Goal: Communication & Community: Answer question/provide support

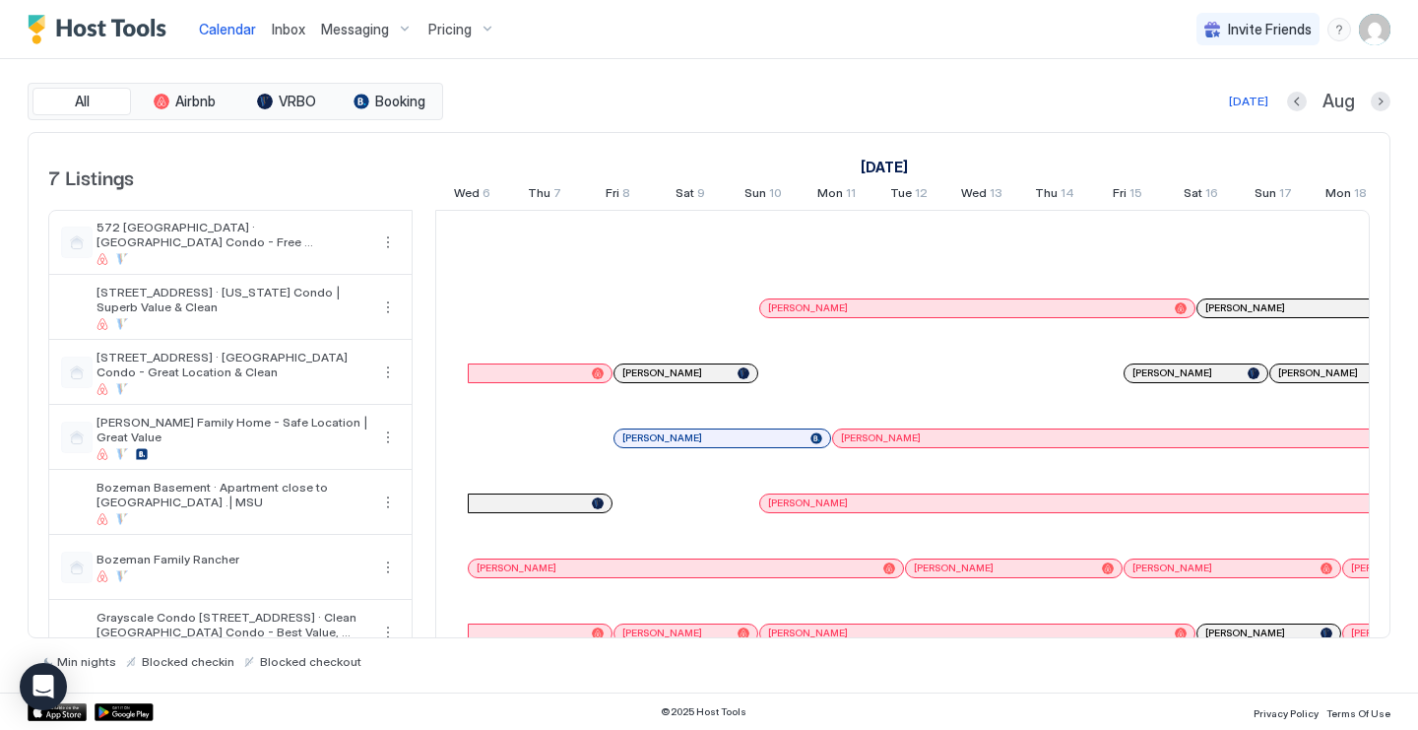
scroll to position [0, 1094]
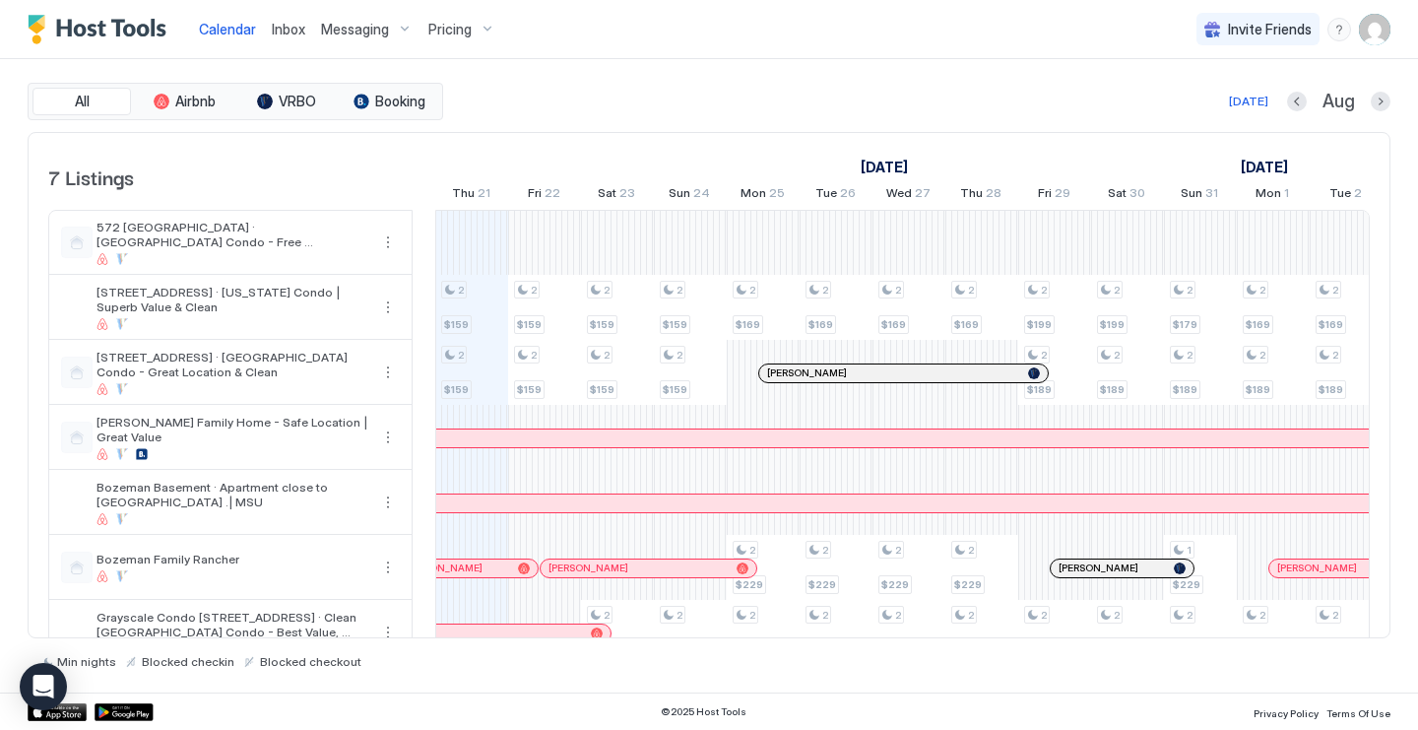
click at [293, 31] on span "Inbox" at bounding box center [288, 29] width 33 height 17
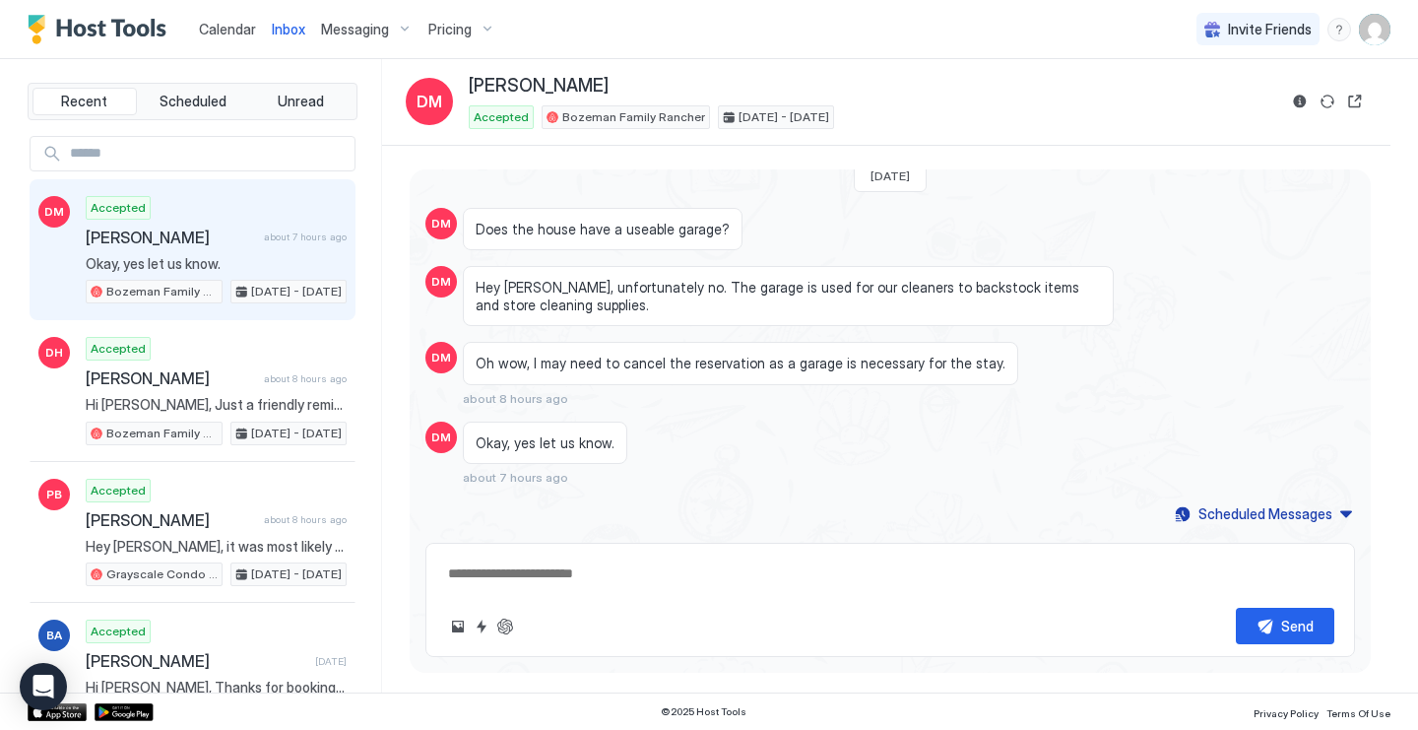
scroll to position [855, 0]
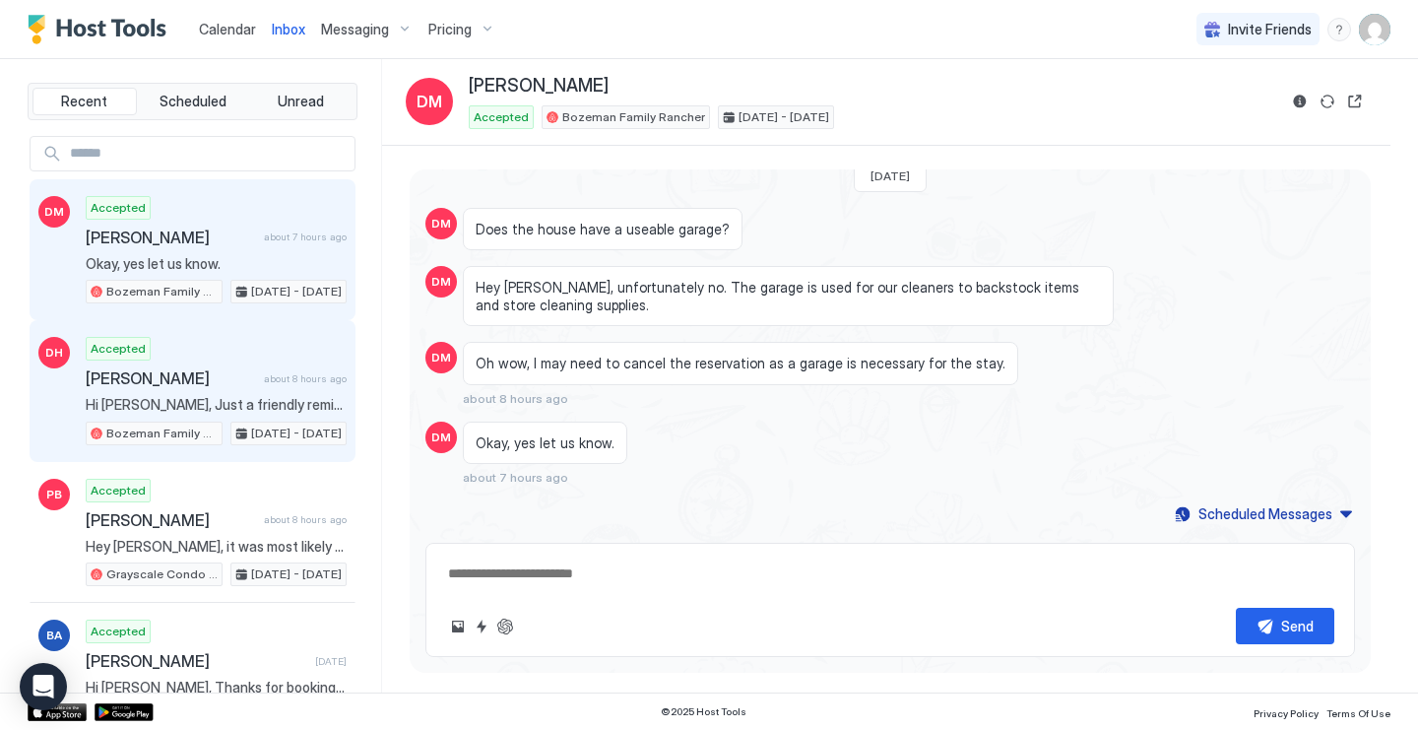
click at [238, 358] on div "Accepted [PERSON_NAME] about 8 hours ago Hi [PERSON_NAME], Just a friendly remi…" at bounding box center [216, 391] width 261 height 108
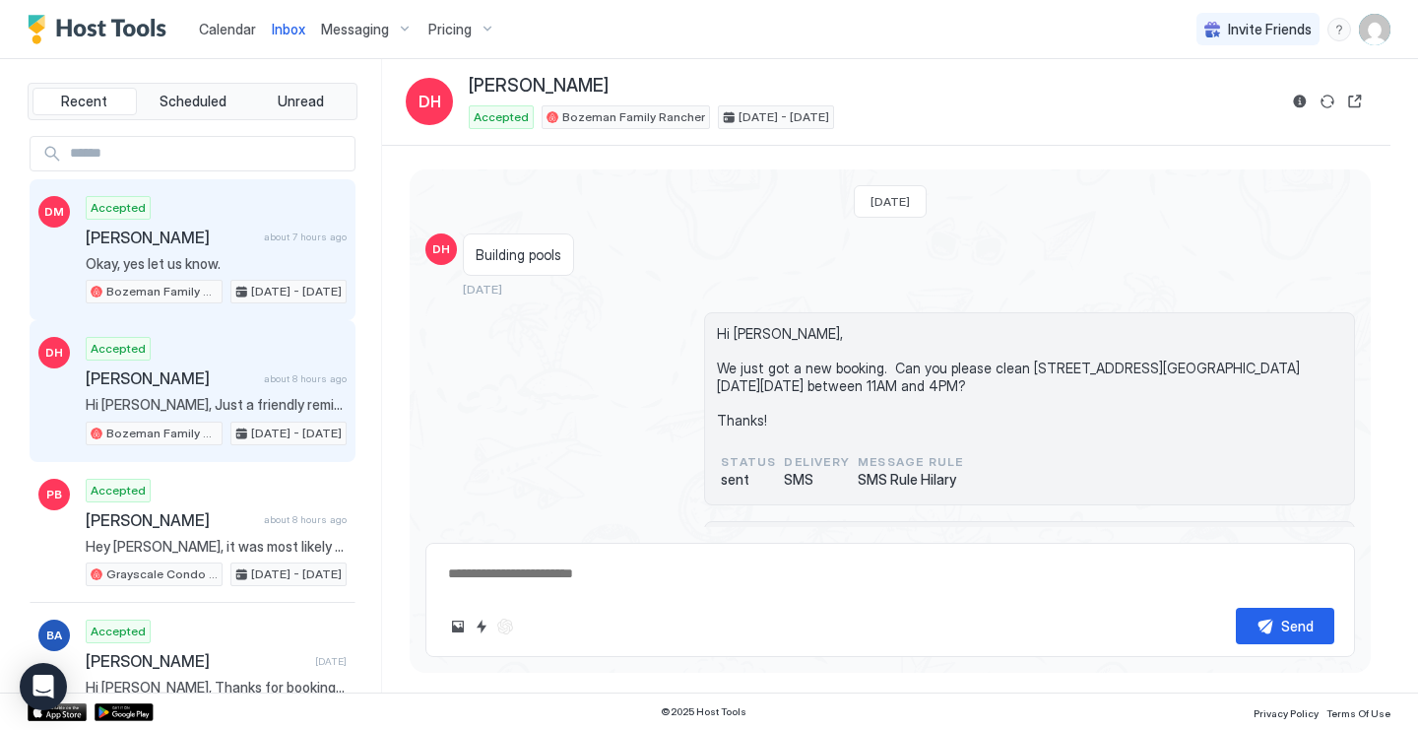
click at [213, 255] on span "Okay, yes let us know." at bounding box center [216, 264] width 261 height 18
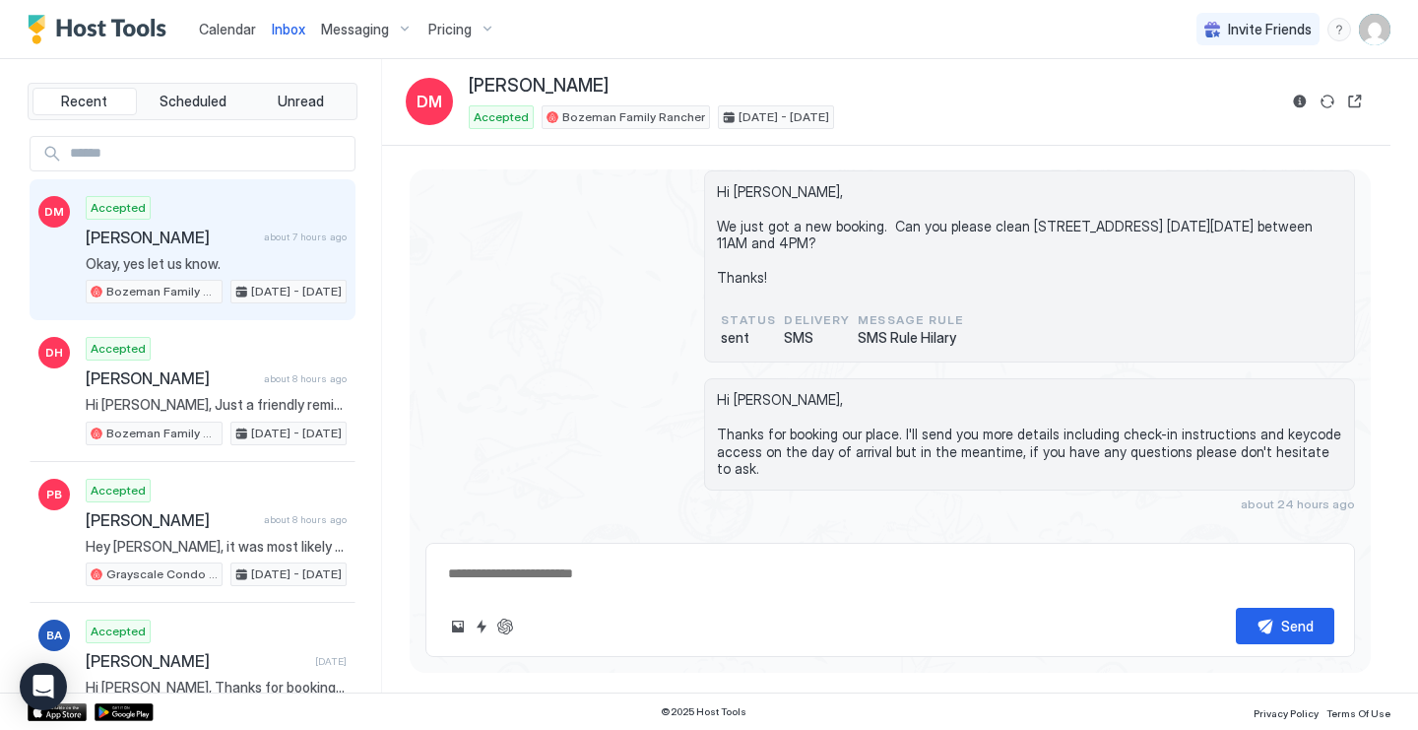
type textarea "*"
click at [223, 33] on span "Calendar" at bounding box center [227, 29] width 57 height 17
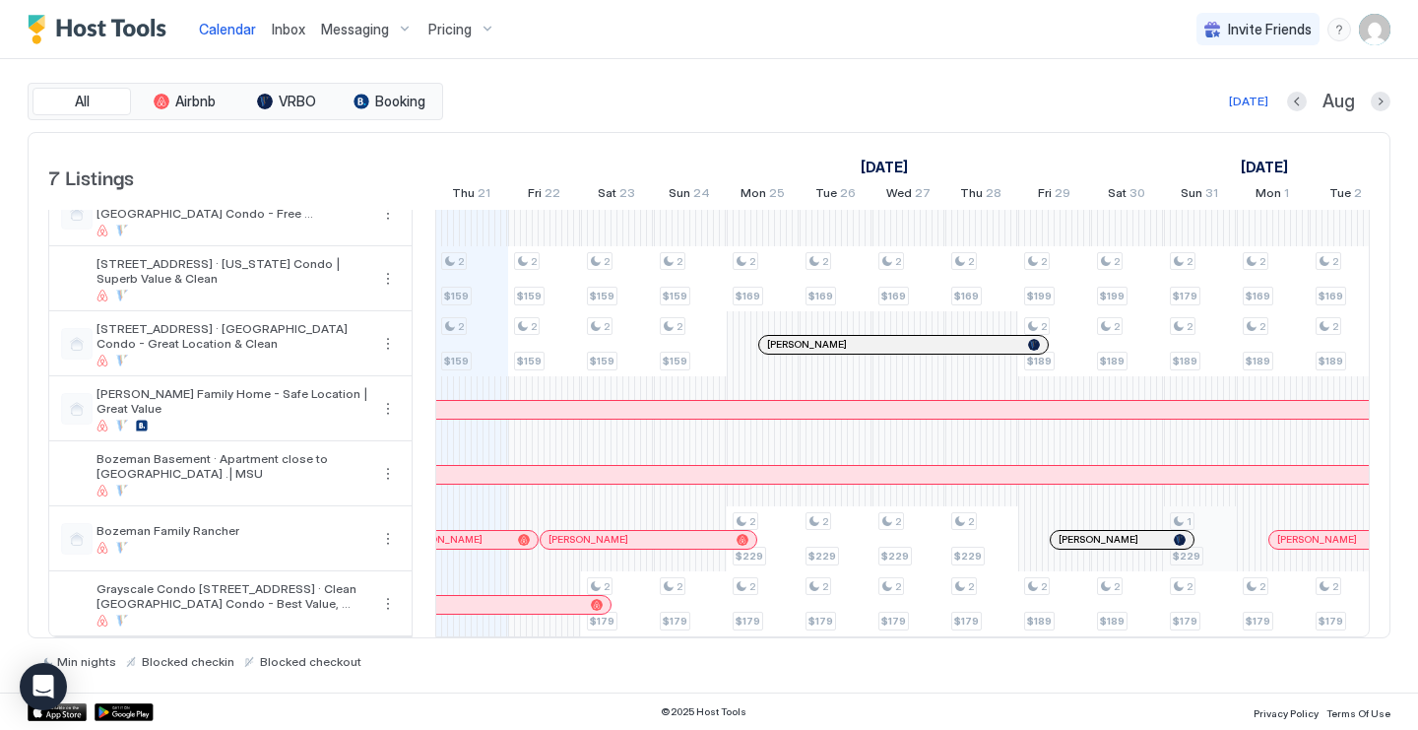
scroll to position [29, 0]
